Goal: Task Accomplishment & Management: Manage account settings

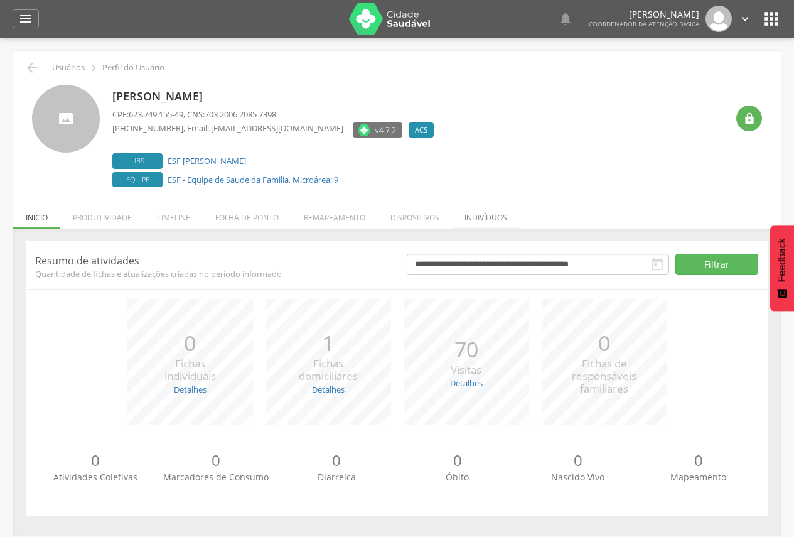
click at [498, 217] on li "Indivíduos" at bounding box center [486, 215] width 68 height 30
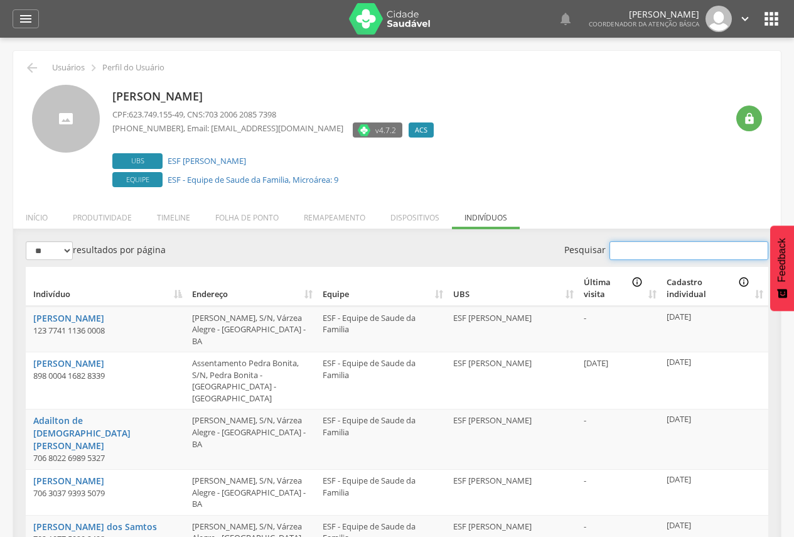
click at [680, 256] on input "Pesquisar" at bounding box center [689, 250] width 159 height 19
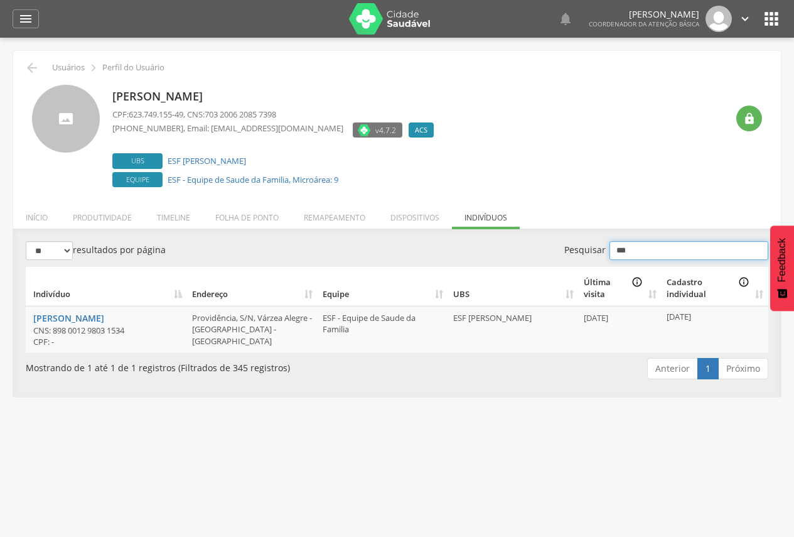
type input "***"
drag, startPoint x: 29, startPoint y: 319, endPoint x: 137, endPoint y: 321, distance: 108.6
click at [137, 321] on td "Mikaelle Passos Pereira CNS: 898 0012 9803 1534 CPF: -" at bounding box center [106, 329] width 161 height 46
copy link "[PERSON_NAME]"
click at [326, 222] on li "Remapeamento" at bounding box center [334, 215] width 87 height 30
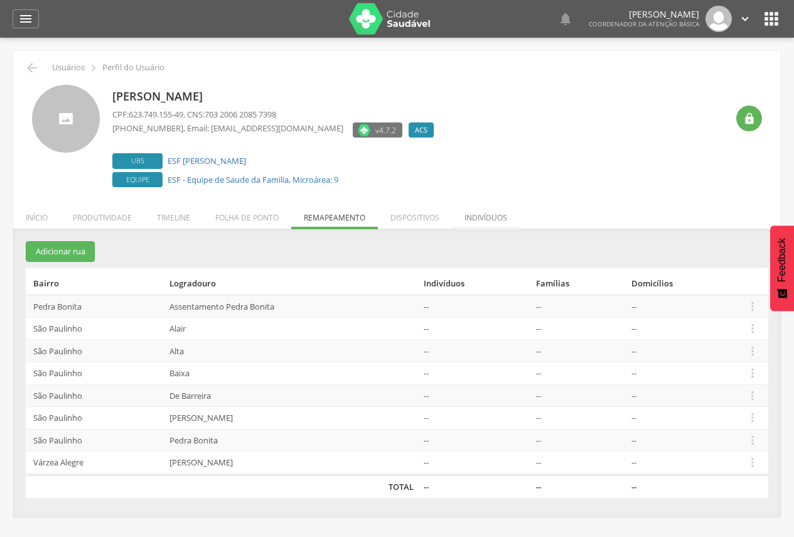
click at [474, 215] on li "Indivíduos" at bounding box center [486, 215] width 68 height 30
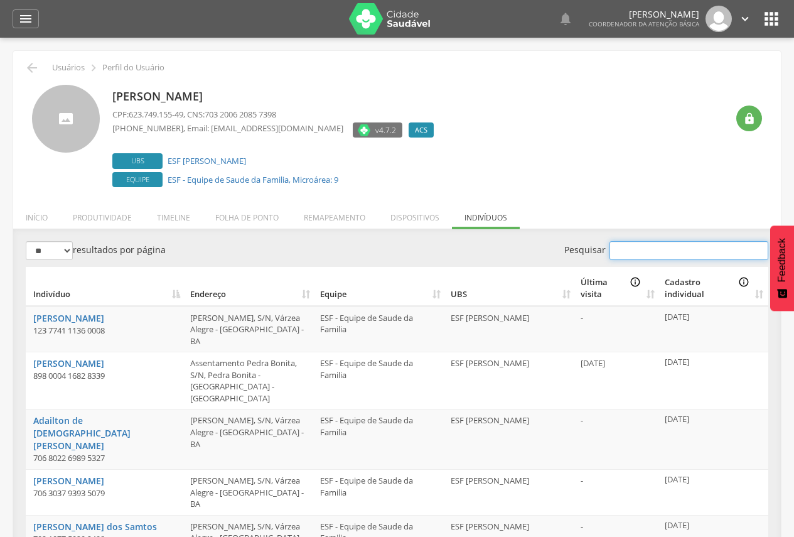
click at [635, 255] on input "Pesquisar" at bounding box center [689, 250] width 159 height 19
paste input "**********"
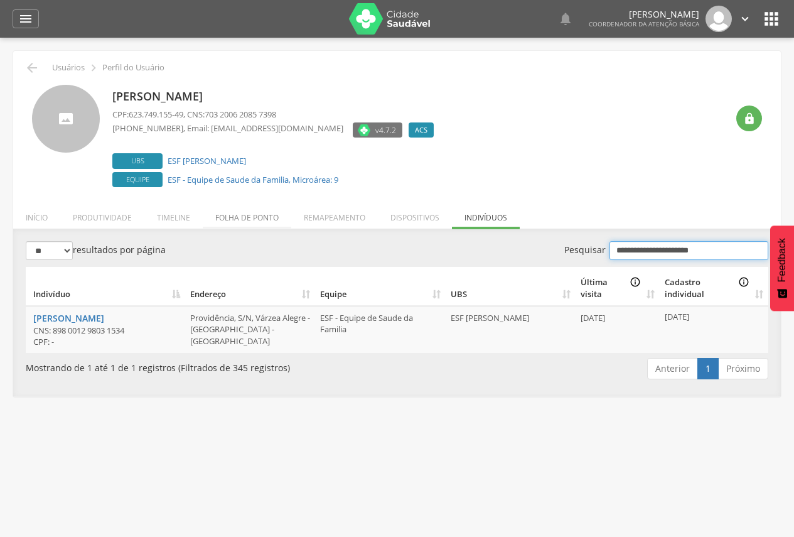
type input "**********"
click at [250, 214] on li "Folha de ponto" at bounding box center [247, 215] width 89 height 30
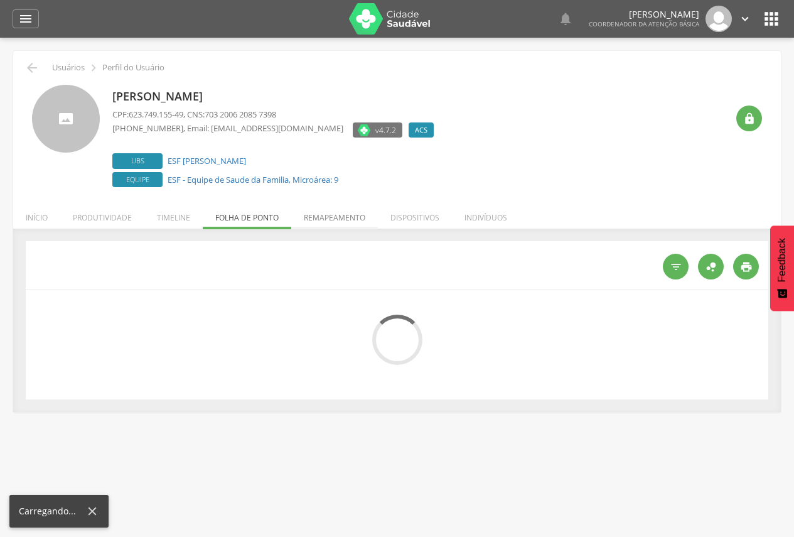
click at [307, 214] on li "Remapeamento" at bounding box center [334, 215] width 87 height 30
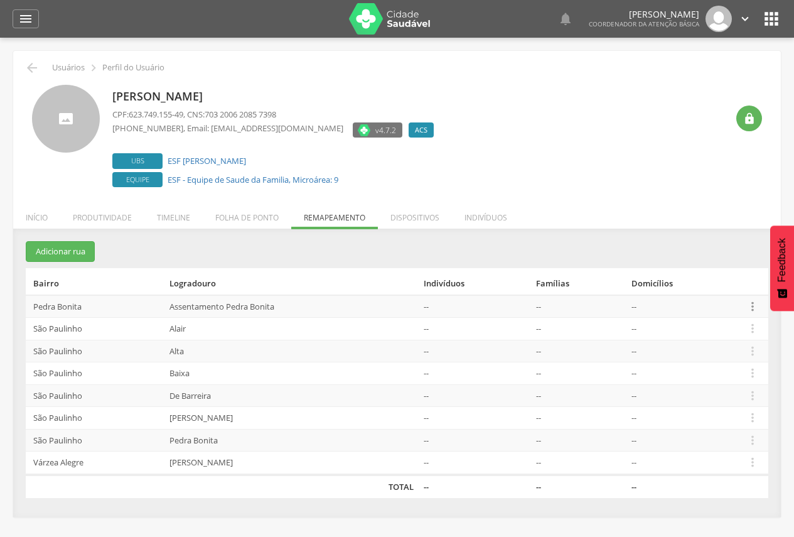
click at [750, 306] on icon "" at bounding box center [753, 306] width 14 height 14
click at [718, 260] on link "Desalocar famílias" at bounding box center [709, 257] width 99 height 16
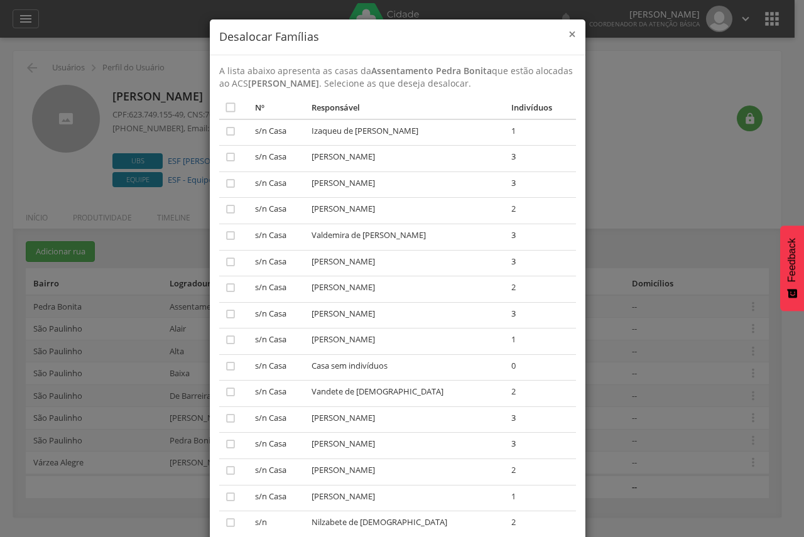
click at [569, 36] on span "×" at bounding box center [572, 34] width 8 height 18
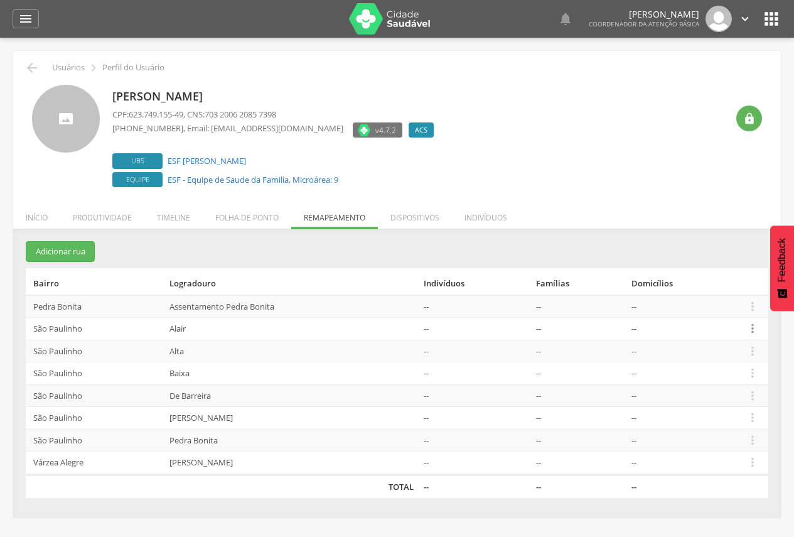
click at [748, 327] on icon "" at bounding box center [753, 328] width 14 height 14
click at [726, 276] on link "Desalocar famílias" at bounding box center [709, 279] width 99 height 16
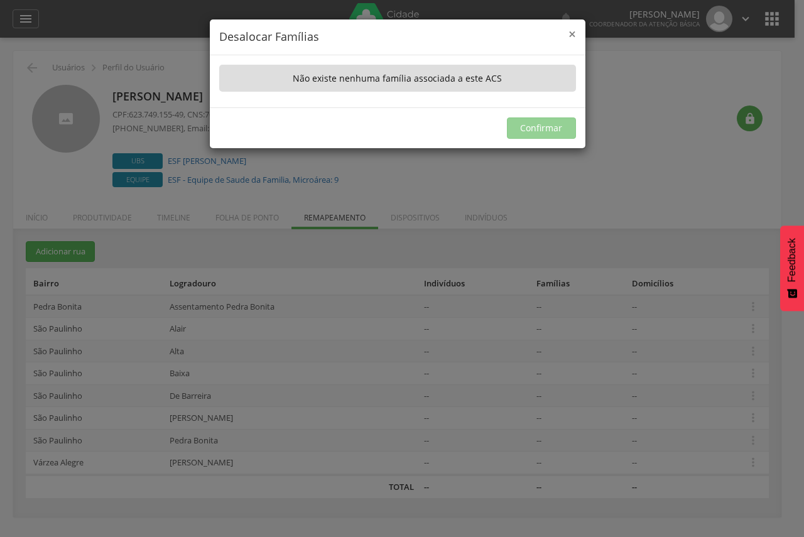
click at [568, 32] on span "×" at bounding box center [572, 34] width 8 height 18
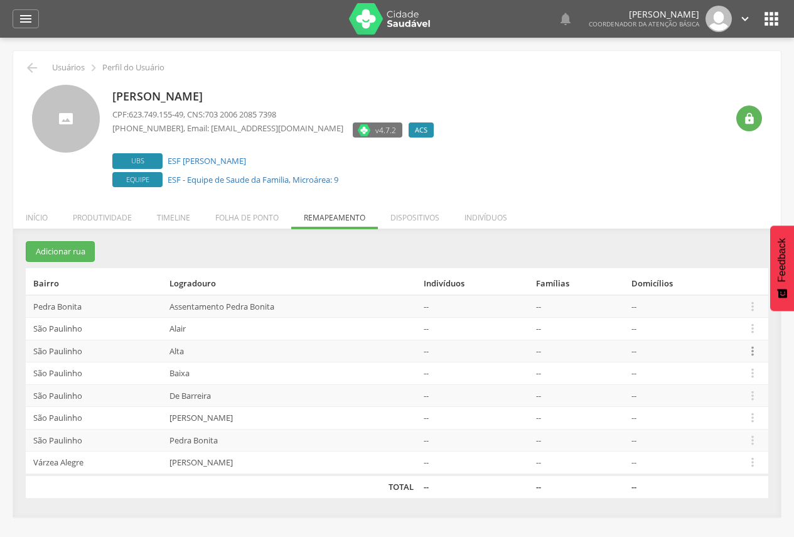
click at [757, 348] on icon "" at bounding box center [753, 351] width 14 height 14
click at [711, 294] on link "Desalocar famílias" at bounding box center [709, 302] width 99 height 16
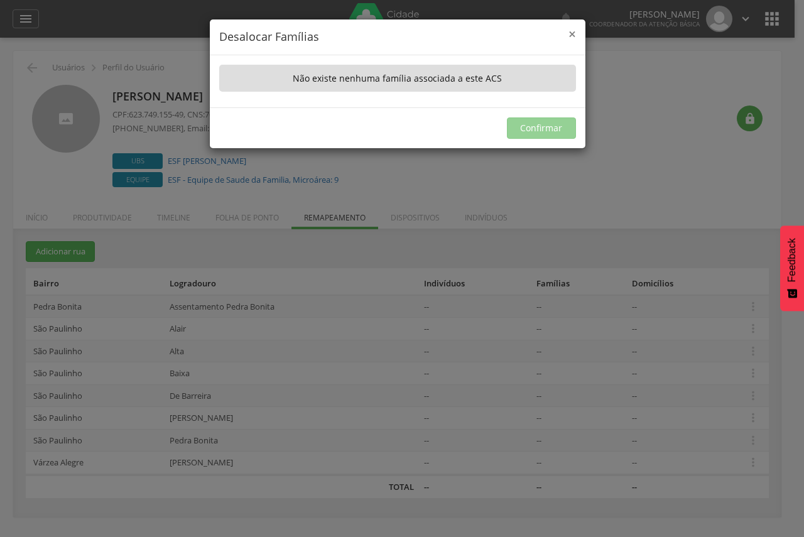
click at [571, 26] on span "×" at bounding box center [572, 34] width 8 height 18
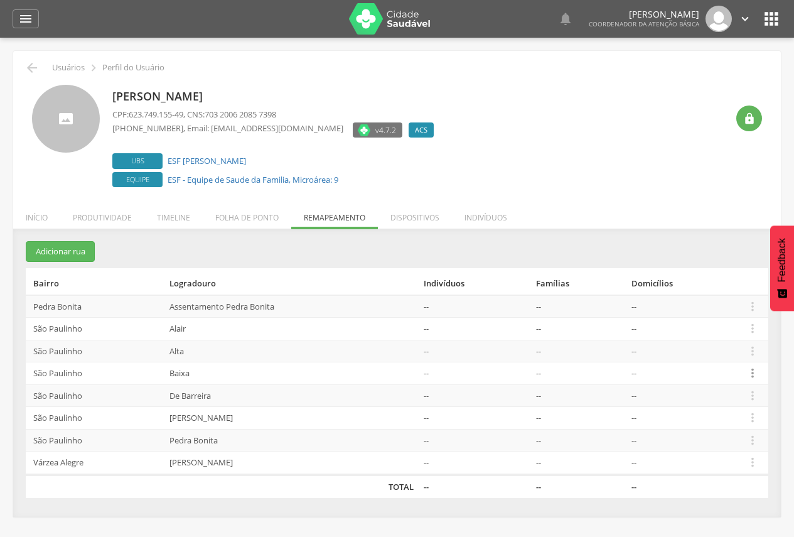
click at [752, 376] on icon "" at bounding box center [753, 373] width 14 height 14
click at [723, 316] on link "Desalocar famílias" at bounding box center [709, 324] width 99 height 16
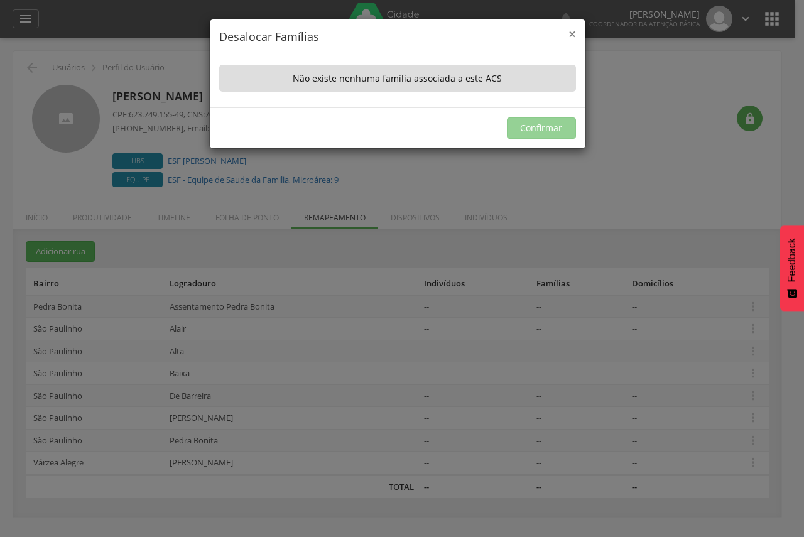
click at [569, 35] on span "×" at bounding box center [572, 34] width 8 height 18
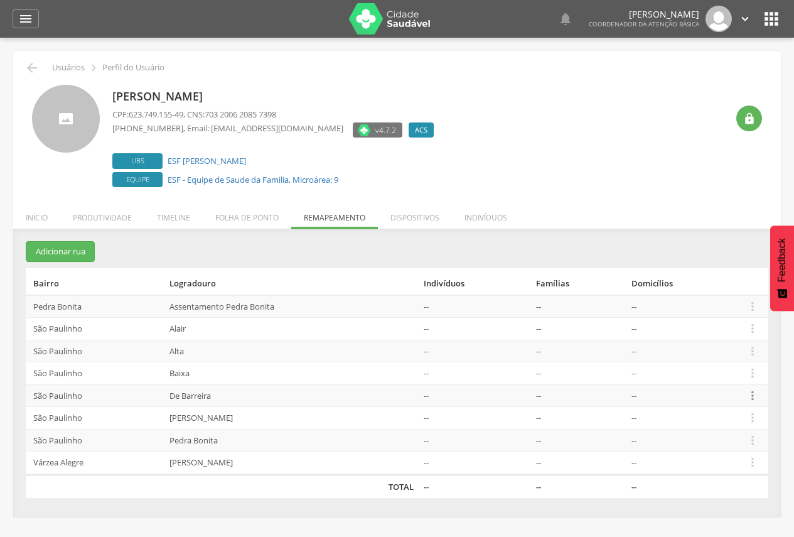
click at [750, 392] on icon "" at bounding box center [753, 396] width 14 height 14
click at [735, 352] on link "Desalocar famílias" at bounding box center [709, 346] width 99 height 16
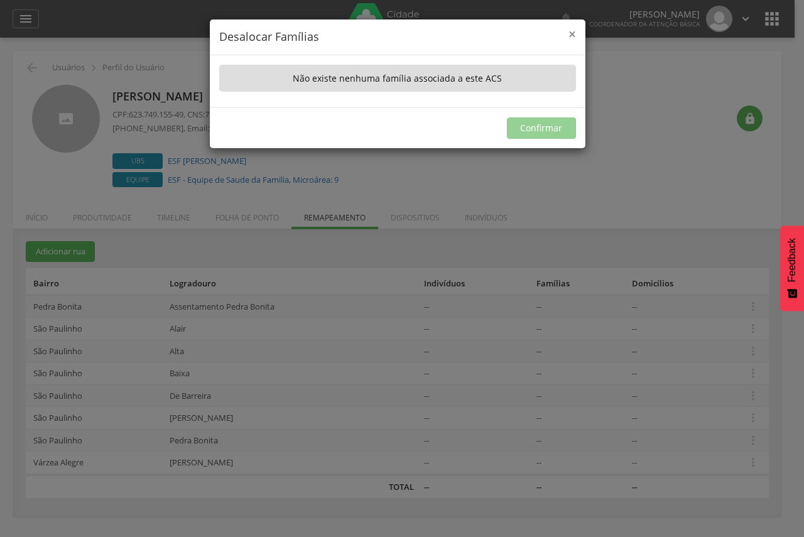
click at [574, 35] on span "×" at bounding box center [572, 34] width 8 height 18
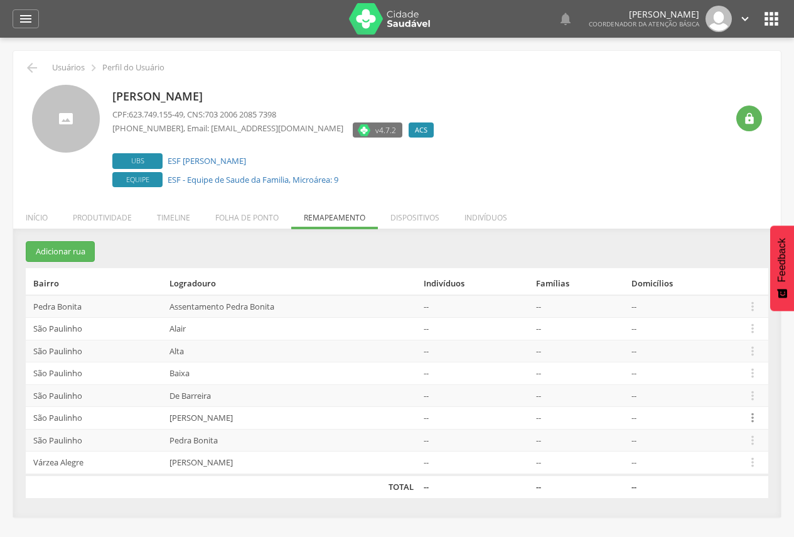
click at [757, 418] on icon "" at bounding box center [753, 418] width 14 height 14
click at [723, 364] on link "Desalocar famílias" at bounding box center [709, 368] width 99 height 16
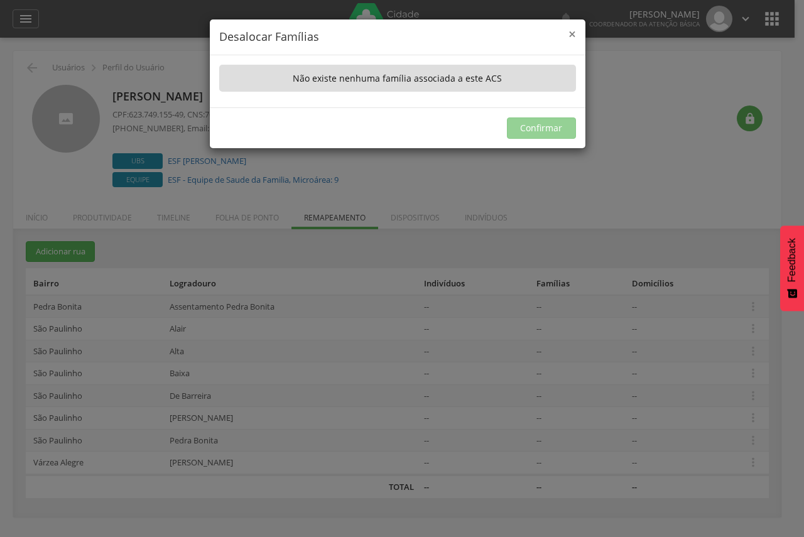
click at [571, 33] on span "×" at bounding box center [572, 34] width 8 height 18
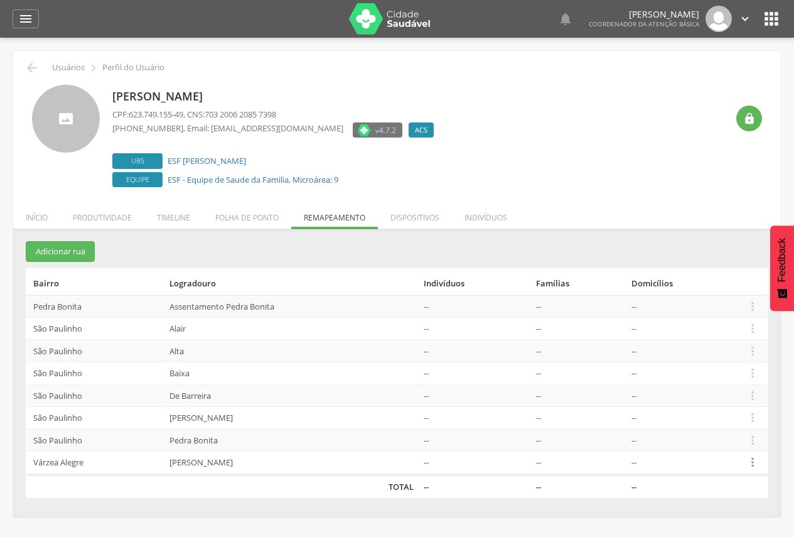
click at [755, 465] on icon "" at bounding box center [753, 462] width 14 height 14
click at [726, 416] on link "Desalocar famílias" at bounding box center [709, 413] width 99 height 16
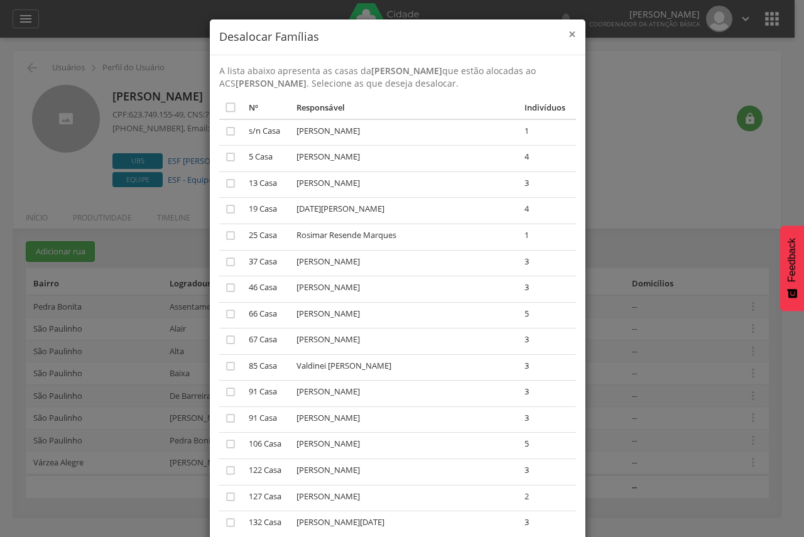
click at [568, 31] on span "×" at bounding box center [572, 34] width 8 height 18
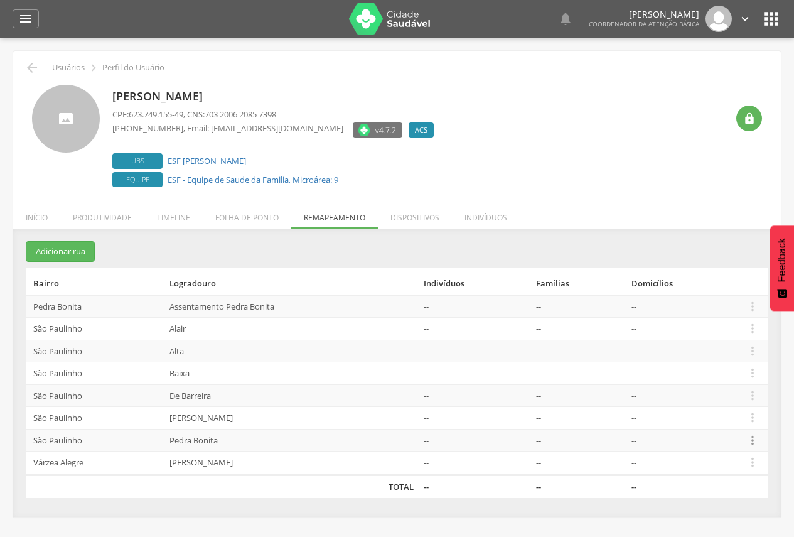
click at [755, 440] on icon "" at bounding box center [753, 440] width 14 height 14
click at [701, 386] on link "Desalocar famílias" at bounding box center [709, 391] width 99 height 16
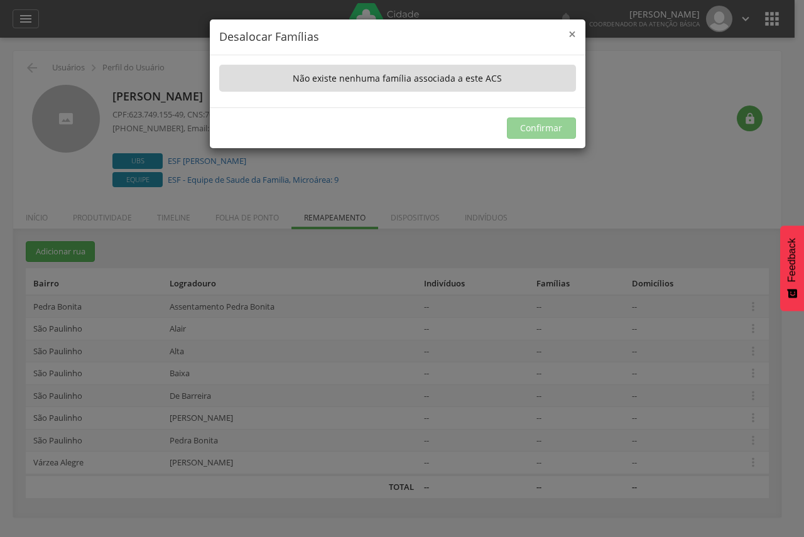
click at [572, 36] on span "×" at bounding box center [572, 34] width 8 height 18
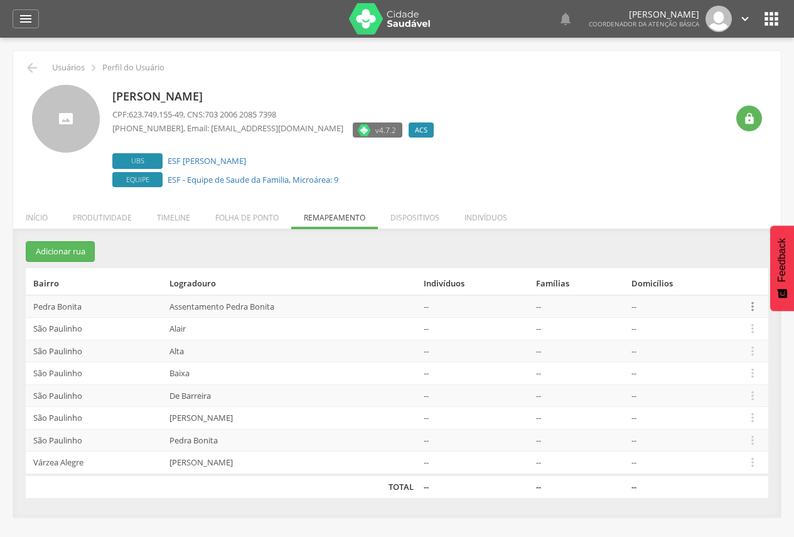
click at [754, 308] on icon "" at bounding box center [753, 306] width 14 height 14
click at [713, 261] on link "Desalocar famílias" at bounding box center [709, 257] width 99 height 16
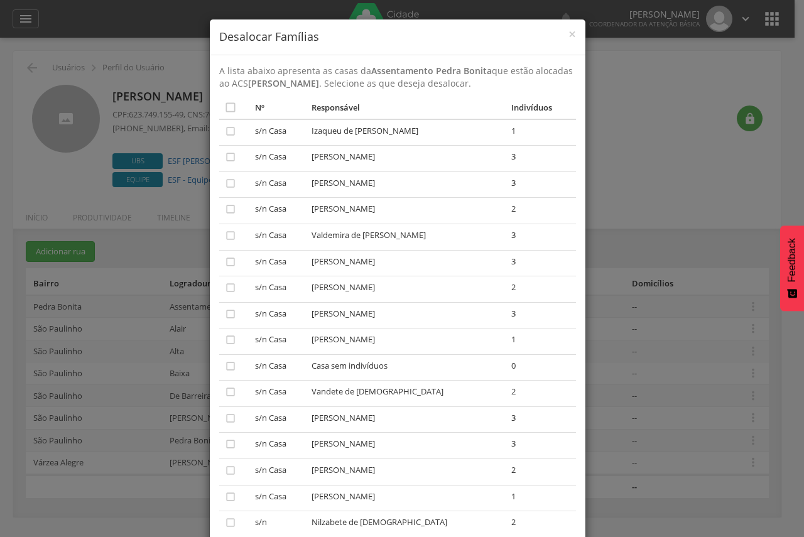
click at [572, 35] on div "× Desalocar Famílias" at bounding box center [397, 37] width 375 height 36
click at [572, 30] on div "× Desalocar Famílias" at bounding box center [397, 37] width 375 height 36
click at [568, 31] on span "×" at bounding box center [572, 34] width 8 height 18
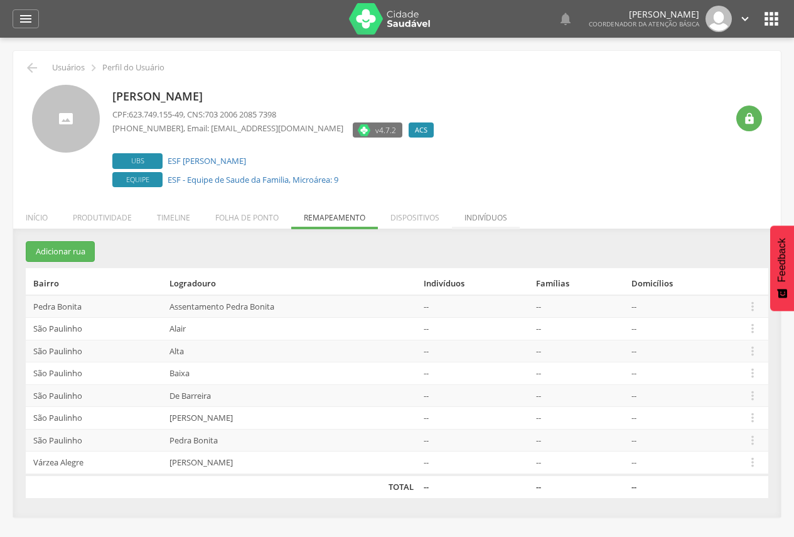
click at [484, 217] on li "Indivíduos" at bounding box center [486, 215] width 68 height 30
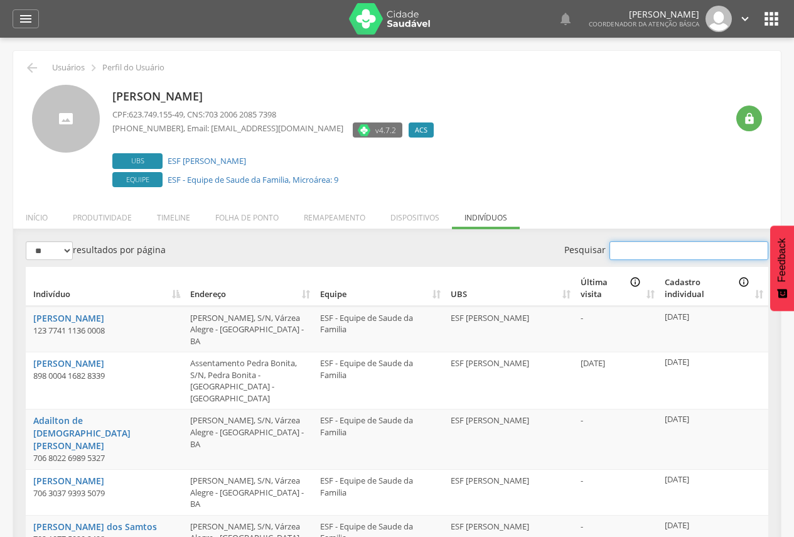
click at [640, 245] on input "Pesquisar" at bounding box center [689, 250] width 159 height 19
paste input "**********"
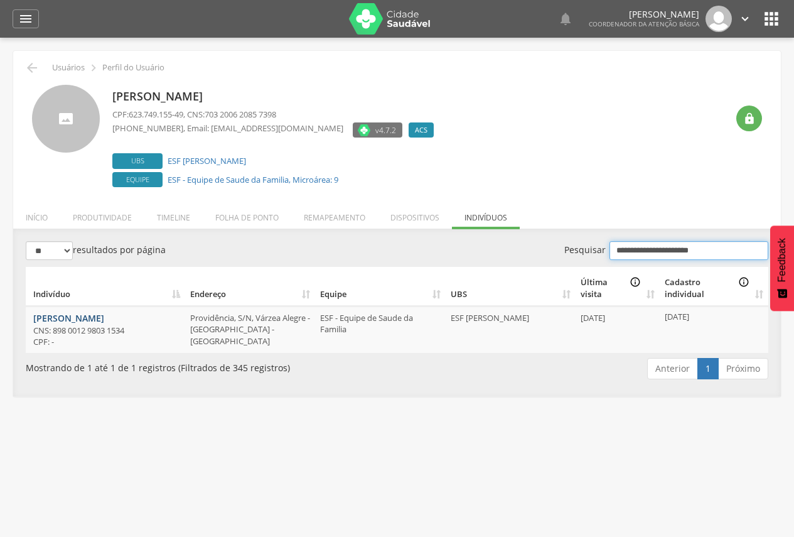
type input "**********"
click at [104, 320] on link "[PERSON_NAME]" at bounding box center [68, 318] width 71 height 12
click at [229, 218] on li "Folha de ponto" at bounding box center [247, 215] width 89 height 30
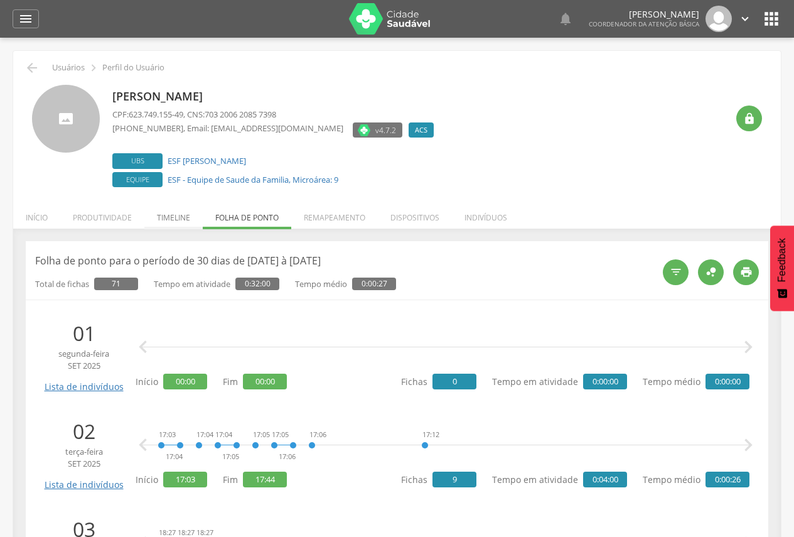
click at [180, 215] on li "Timeline" at bounding box center [173, 215] width 58 height 30
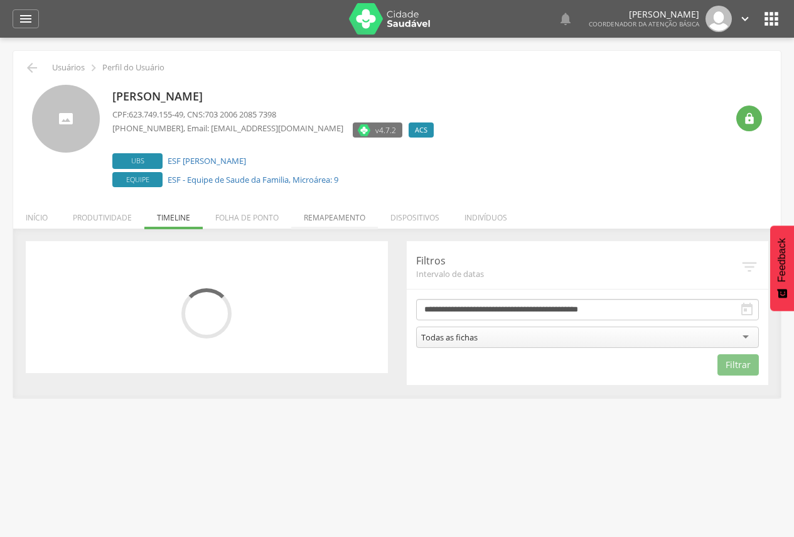
click at [323, 218] on li "Remapeamento" at bounding box center [334, 215] width 87 height 30
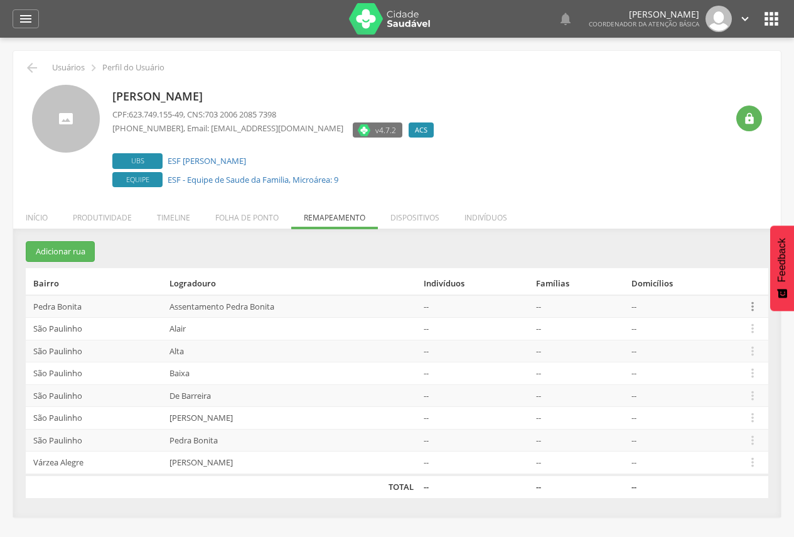
click at [752, 304] on icon "" at bounding box center [753, 306] width 14 height 14
click at [716, 255] on link "Desalocar famílias" at bounding box center [709, 257] width 99 height 16
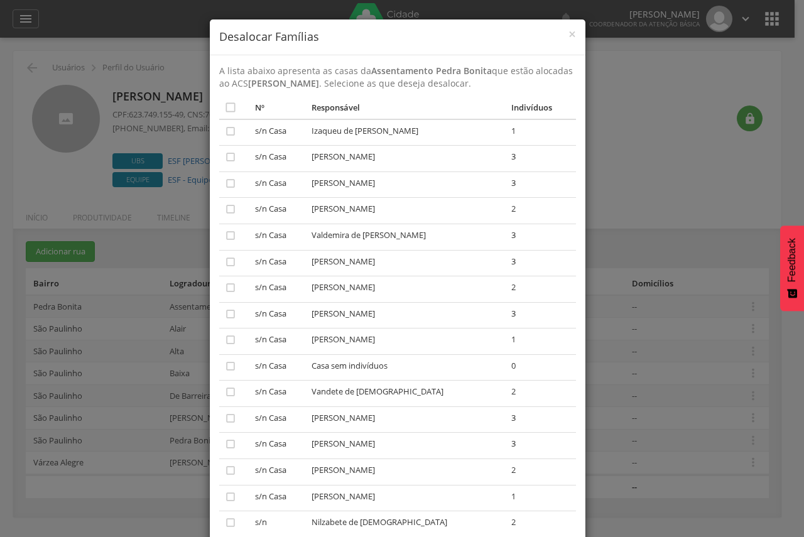
click at [572, 37] on div "× Desalocar Famílias" at bounding box center [397, 37] width 375 height 36
click at [571, 35] on div "× Desalocar Famílias" at bounding box center [397, 37] width 375 height 36
click at [568, 35] on span "×" at bounding box center [572, 34] width 8 height 18
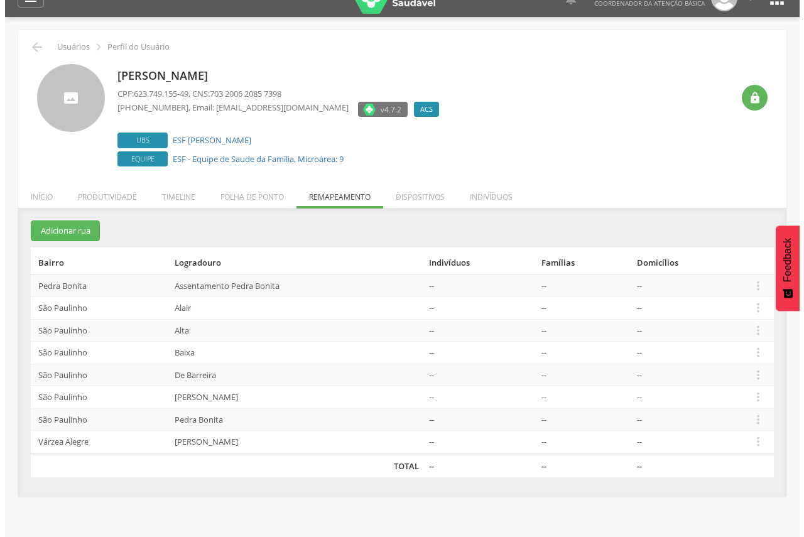
scroll to position [38, 0]
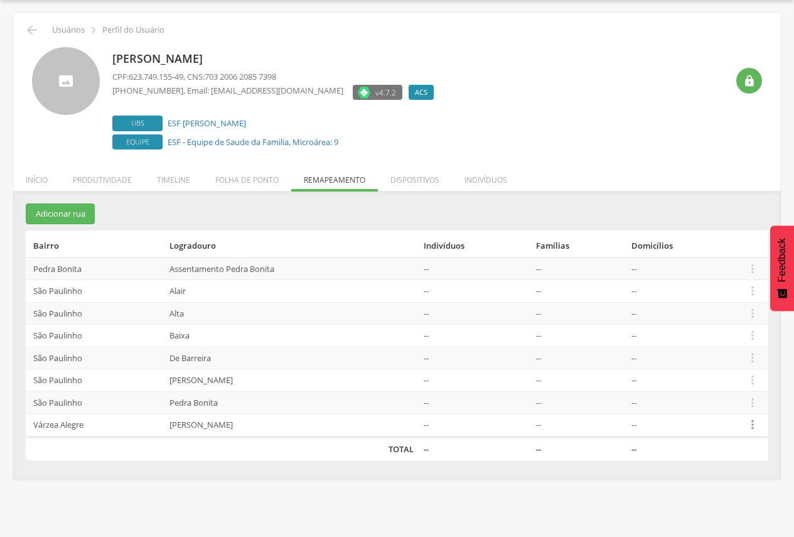
click at [754, 426] on icon "" at bounding box center [753, 424] width 14 height 14
click at [716, 382] on link "Desalocar famílias" at bounding box center [709, 375] width 99 height 16
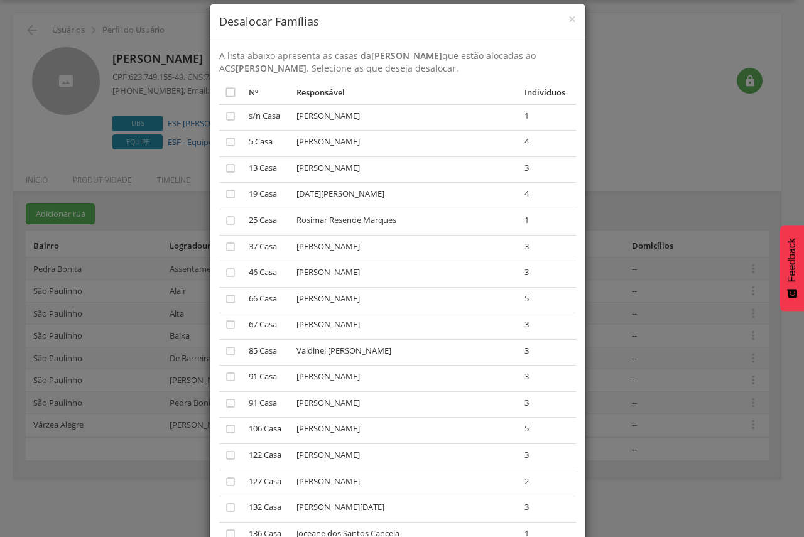
scroll to position [0, 0]
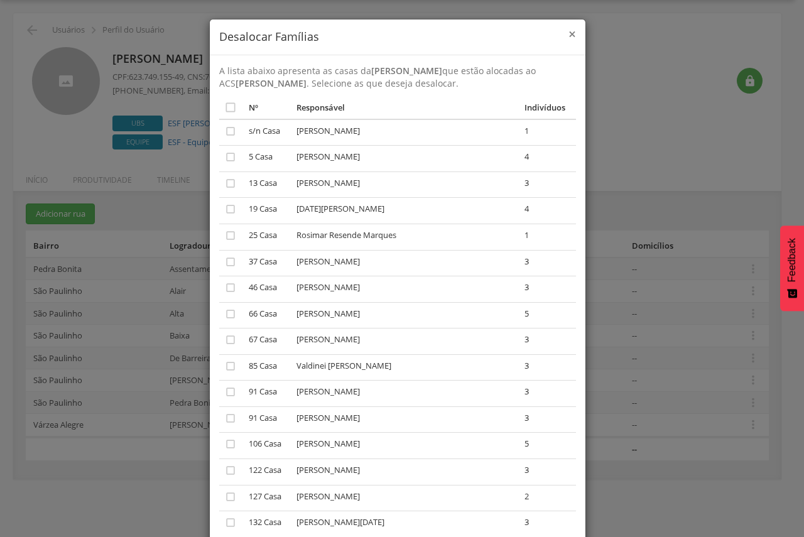
click at [568, 33] on span "×" at bounding box center [572, 34] width 8 height 18
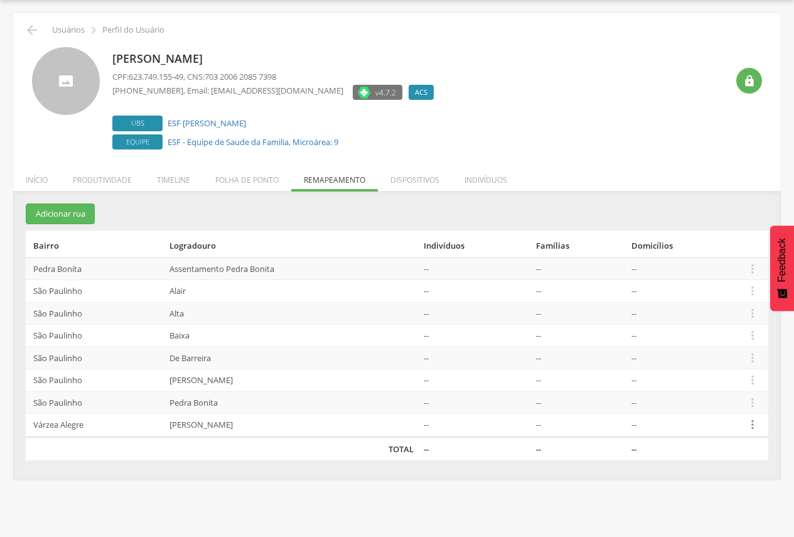
click at [750, 424] on icon "" at bounding box center [753, 424] width 14 height 14
click at [709, 377] on link "Desalocar famílias" at bounding box center [709, 375] width 99 height 16
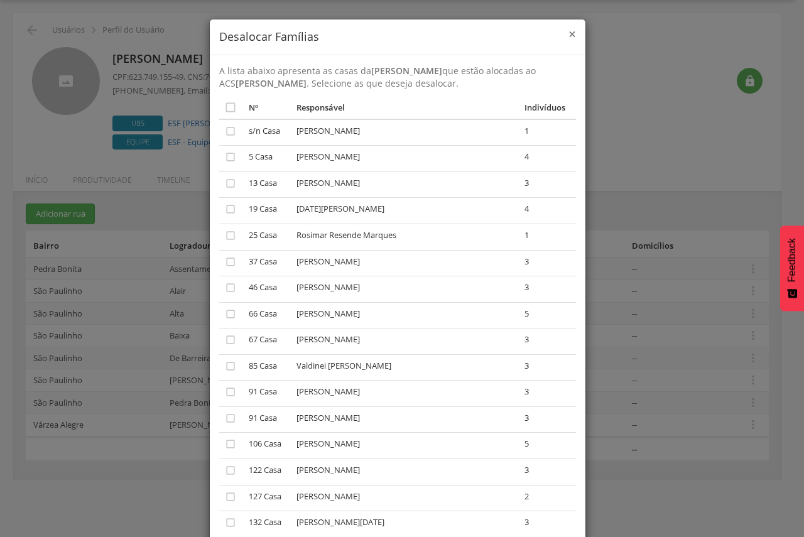
click at [568, 30] on span "×" at bounding box center [572, 34] width 8 height 18
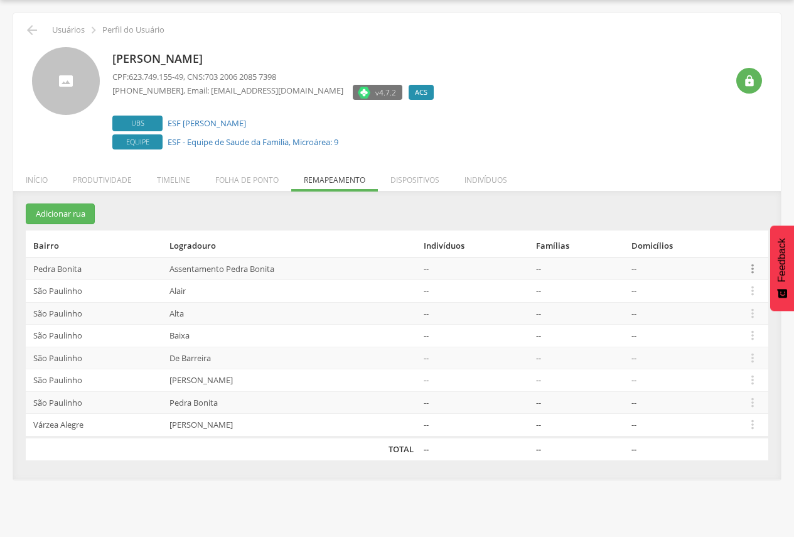
click at [752, 267] on icon "" at bounding box center [753, 269] width 14 height 14
click at [696, 220] on link "Desalocar famílias" at bounding box center [709, 219] width 99 height 16
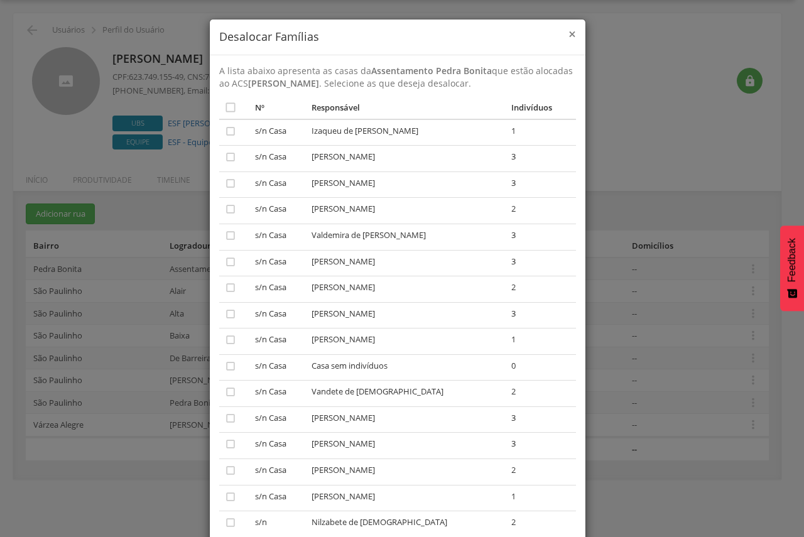
click at [569, 30] on span "×" at bounding box center [572, 34] width 8 height 18
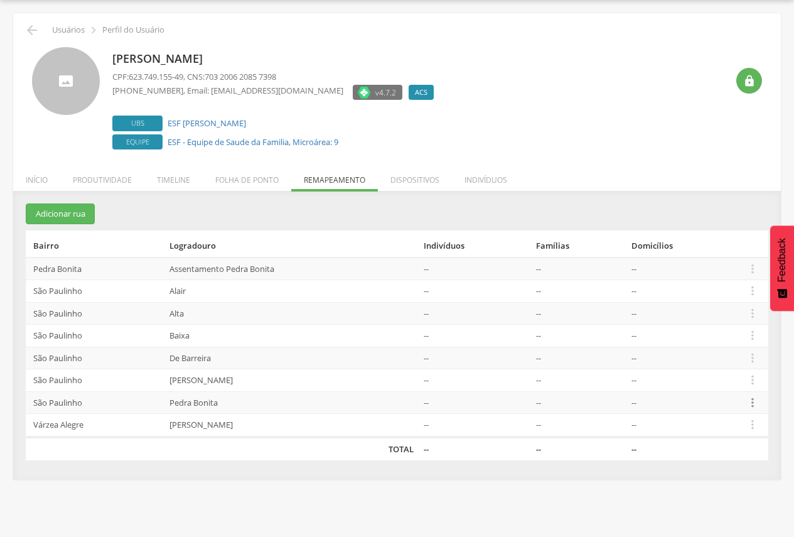
click at [756, 406] on icon "" at bounding box center [753, 402] width 14 height 14
click at [729, 353] on link "Desalocar famílias" at bounding box center [709, 353] width 99 height 16
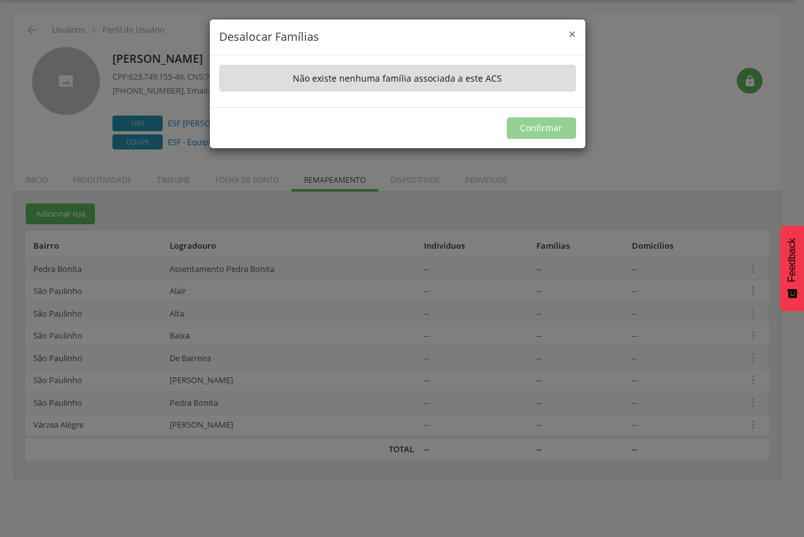
click at [571, 27] on span "×" at bounding box center [572, 34] width 8 height 18
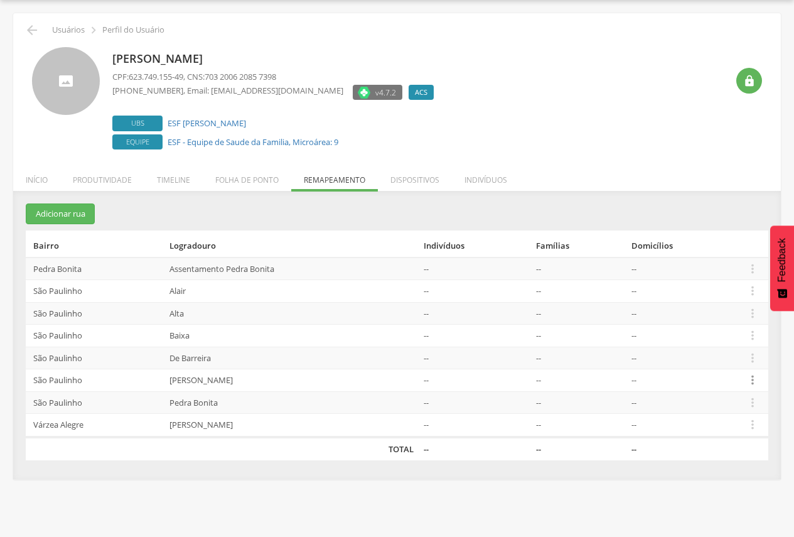
click at [750, 380] on icon "" at bounding box center [753, 380] width 14 height 14
click at [728, 328] on link "Desalocar famílias" at bounding box center [709, 331] width 99 height 16
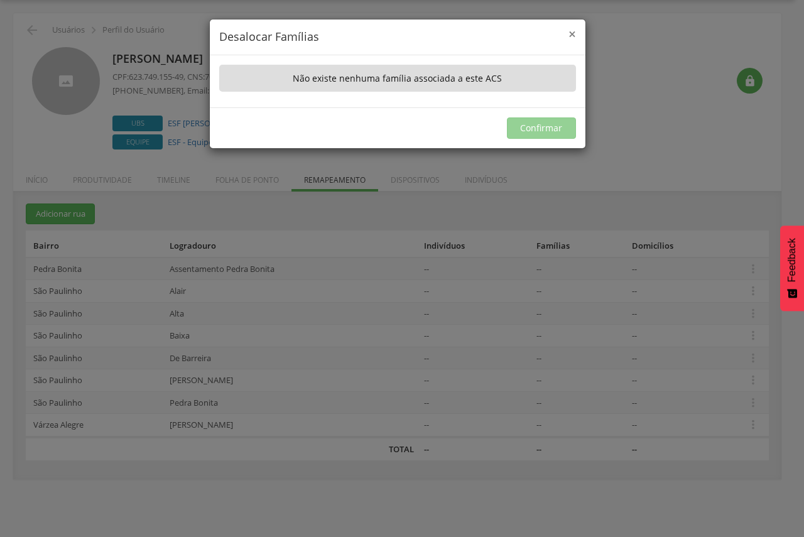
click at [573, 33] on span "×" at bounding box center [572, 34] width 8 height 18
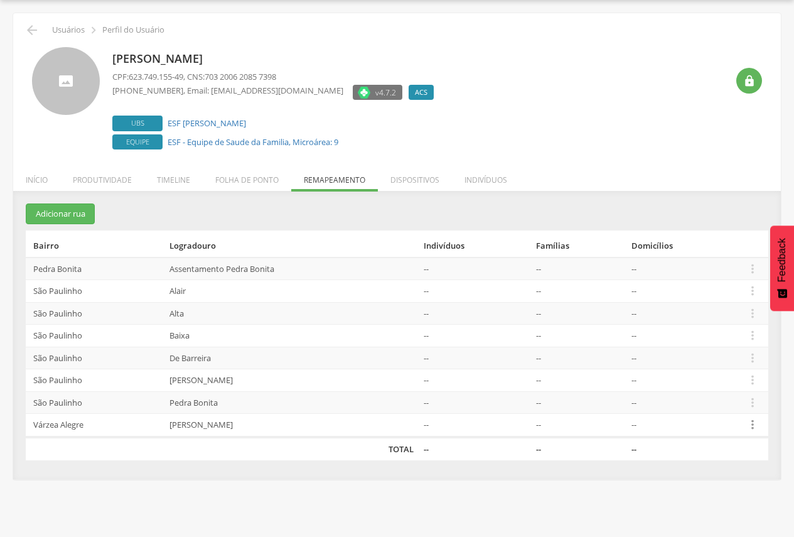
click at [755, 420] on icon "" at bounding box center [753, 424] width 14 height 14
click at [724, 375] on link "Desalocar famílias" at bounding box center [709, 375] width 99 height 16
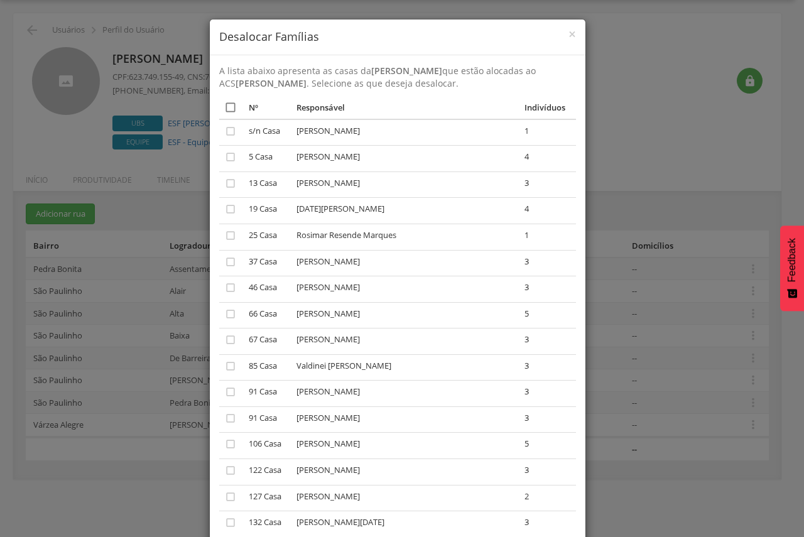
click at [228, 107] on icon "" at bounding box center [230, 107] width 13 height 13
click at [228, 107] on icon "" at bounding box center [230, 107] width 13 height 13
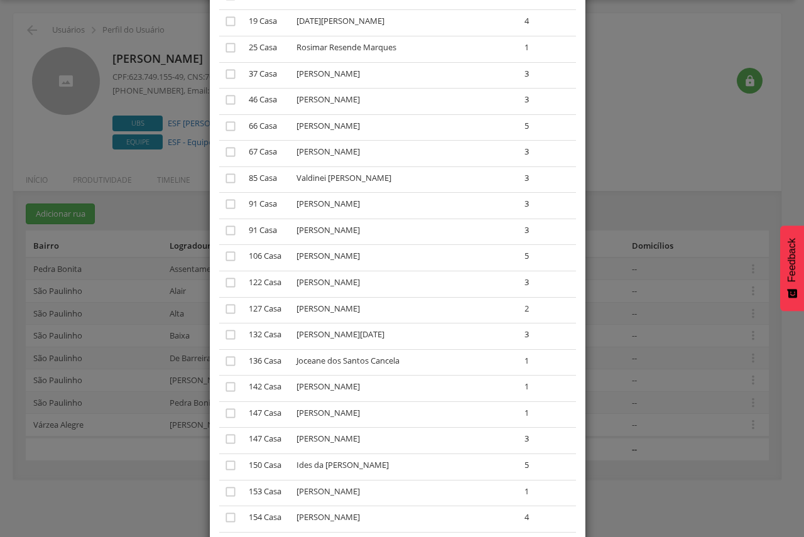
scroll to position [188, 0]
click at [224, 441] on icon "" at bounding box center [230, 438] width 13 height 13
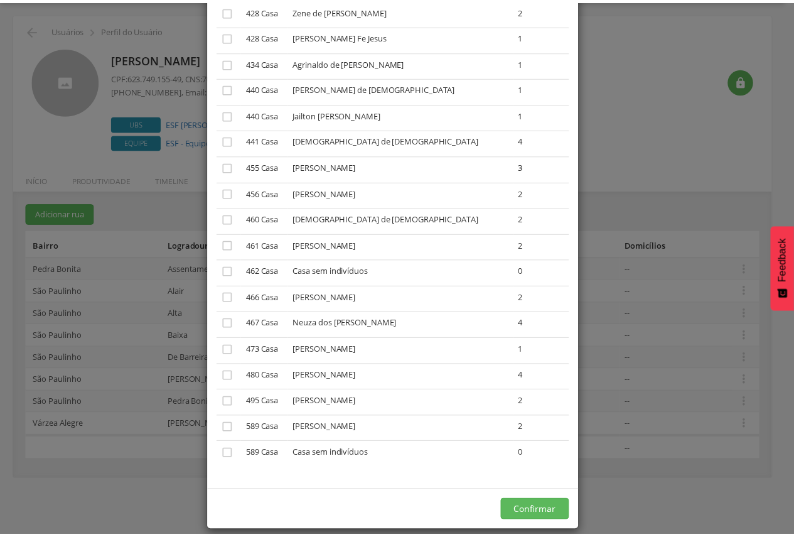
scroll to position [1987, 0]
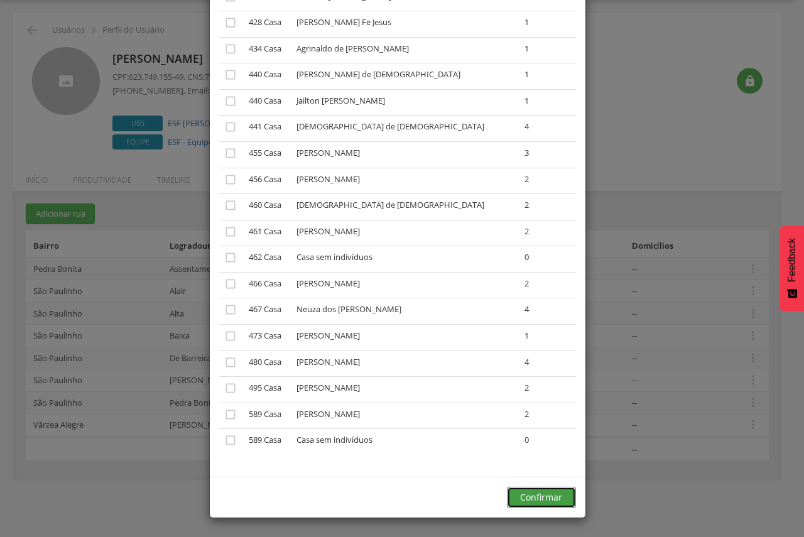
click at [542, 495] on button "Confirmar" at bounding box center [541, 496] width 69 height 21
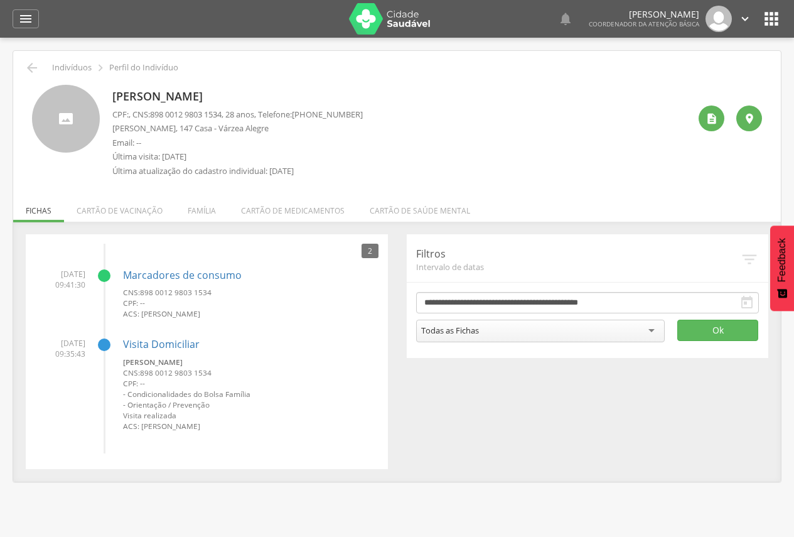
drag, startPoint x: 198, startPoint y: 207, endPoint x: 187, endPoint y: 211, distance: 11.9
click at [200, 208] on li "Família" at bounding box center [201, 208] width 53 height 30
